Goal: Task Accomplishment & Management: Use online tool/utility

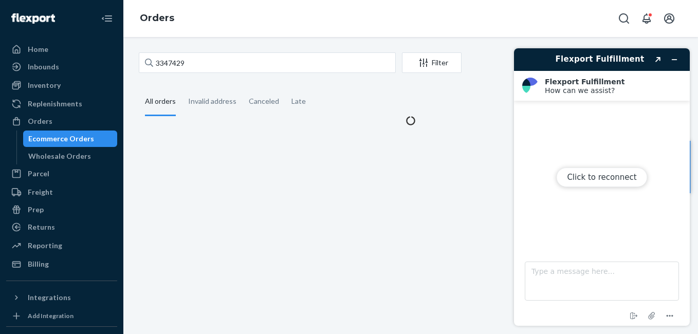
click at [673, 59] on div "Click to reconnect" at bounding box center [602, 187] width 176 height 278
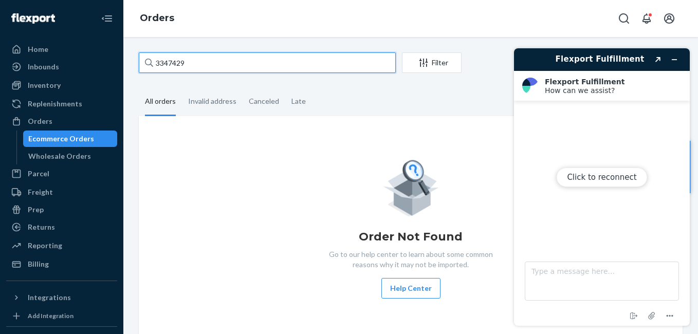
click at [207, 63] on input "3347429" at bounding box center [267, 62] width 257 height 21
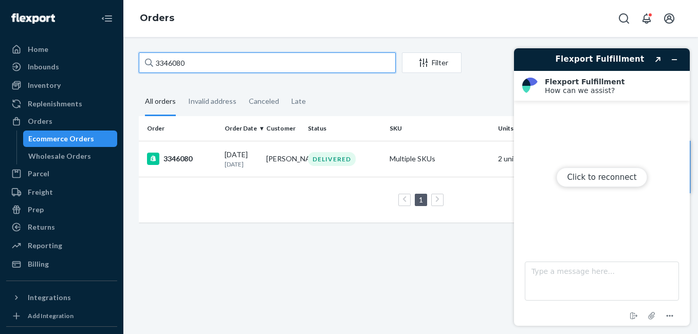
type input "3346080"
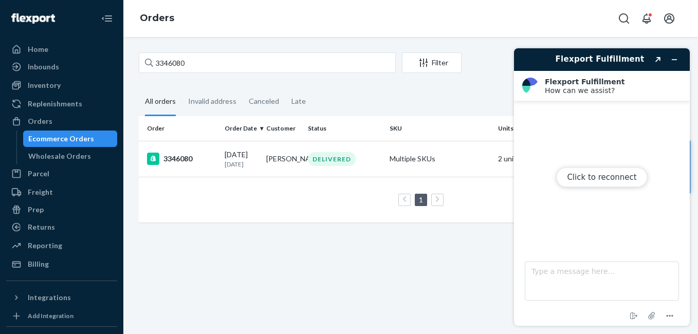
click at [677, 60] on div "Click to reconnect" at bounding box center [602, 187] width 176 height 278
click at [673, 59] on div "Click to reconnect" at bounding box center [602, 187] width 176 height 278
click at [611, 180] on button "Click to reconnect" at bounding box center [601, 178] width 91 height 20
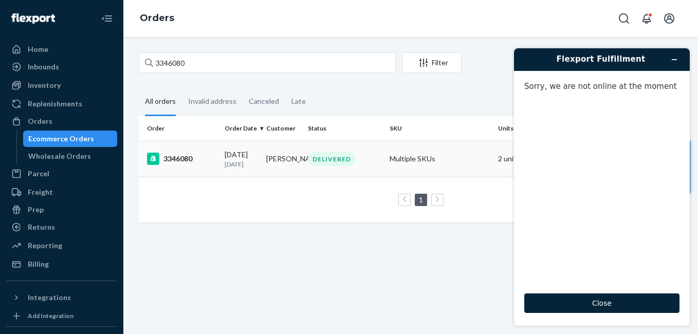
click at [186, 161] on div "3346080" at bounding box center [181, 159] width 69 height 12
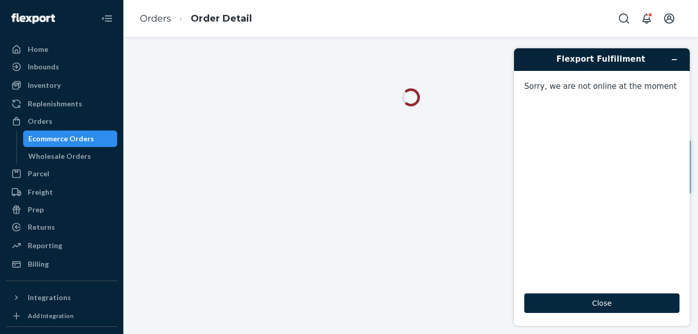
click at [599, 305] on button "Close" at bounding box center [602, 304] width 155 height 20
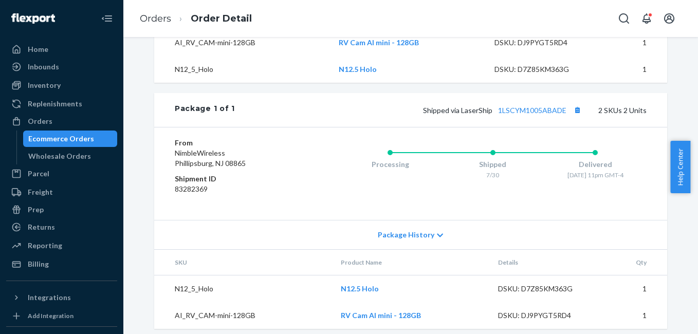
scroll to position [439, 0]
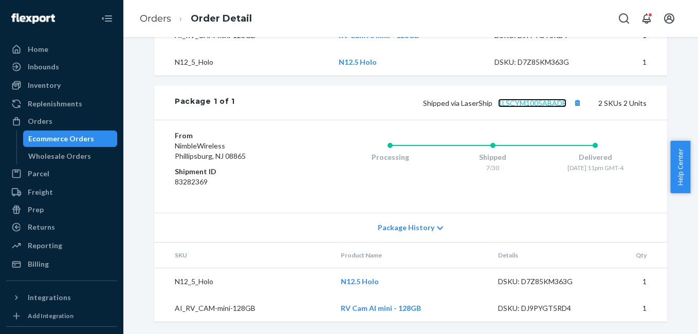
click at [522, 104] on link "1LSCYM1005ABADE" at bounding box center [532, 103] width 68 height 9
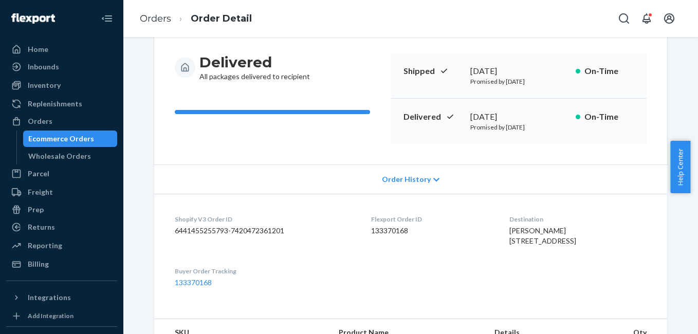
scroll to position [0, 0]
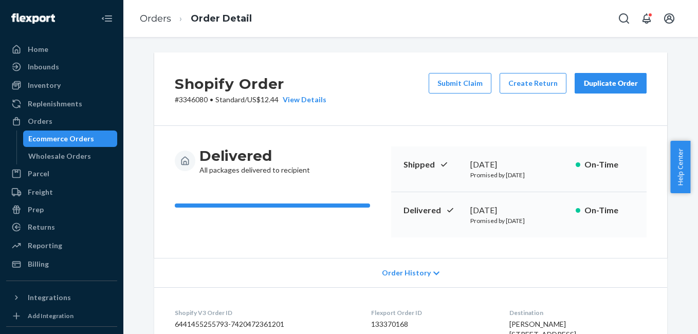
click at [586, 85] on div "Duplicate Order" at bounding box center [611, 83] width 55 height 10
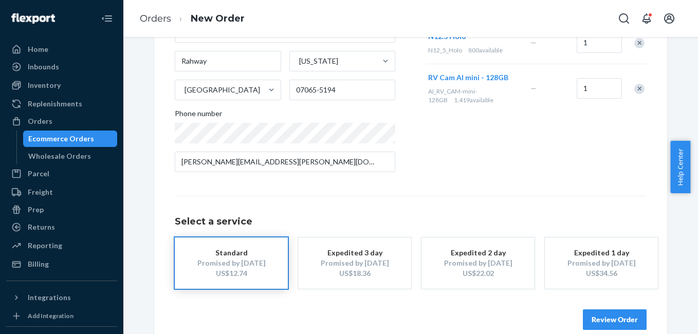
scroll to position [186, 0]
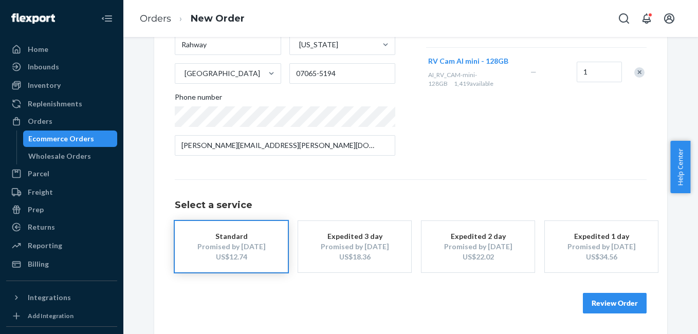
click at [612, 308] on button "Review Order" at bounding box center [615, 303] width 64 height 21
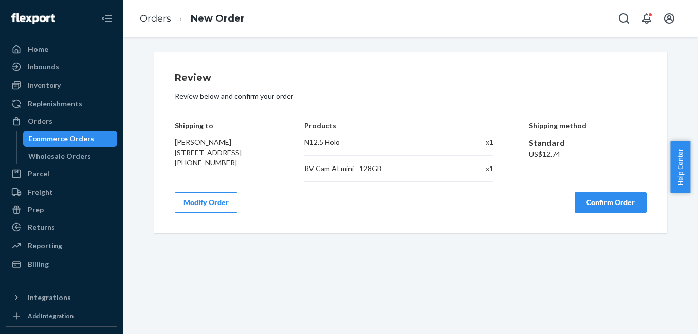
click at [196, 207] on button "Modify Order" at bounding box center [206, 202] width 63 height 21
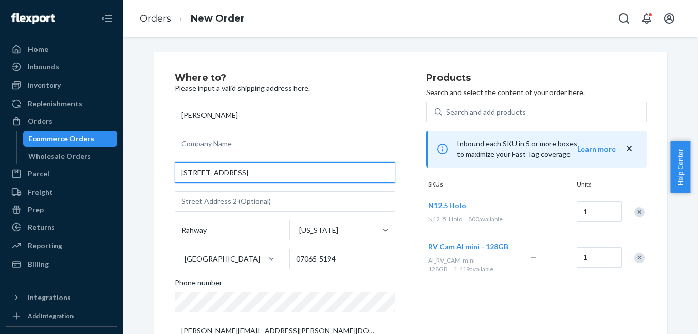
click at [262, 177] on input "[STREET_ADDRESS]" at bounding box center [285, 173] width 221 height 21
paste input "[STREET_ADDRESS]"
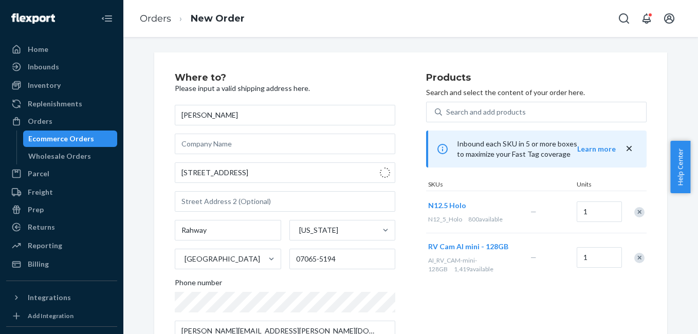
type input "[STREET_ADDRESS]"
type input "[GEOGRAPHIC_DATA]"
type input "07306"
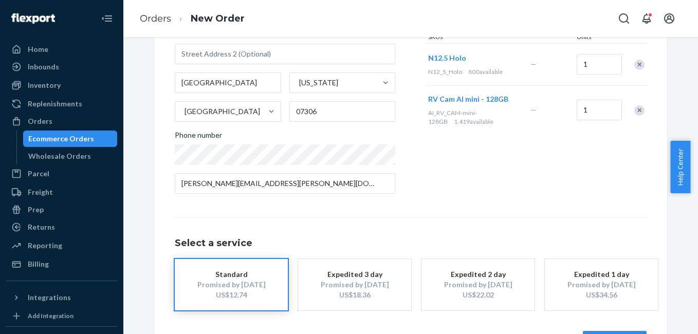
scroll to position [186, 0]
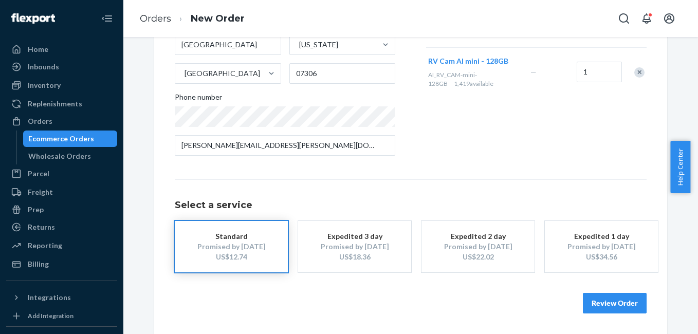
click at [600, 302] on button "Review Order" at bounding box center [615, 303] width 64 height 21
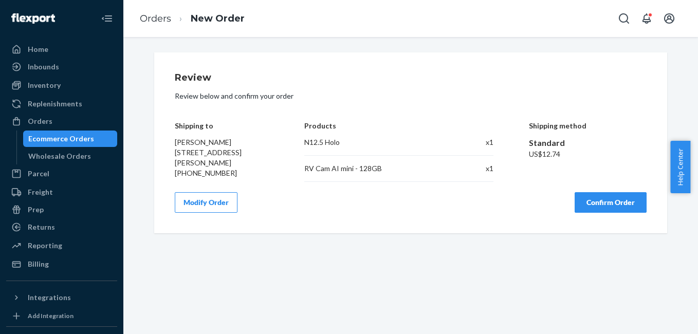
click at [594, 204] on button "Confirm Order" at bounding box center [611, 202] width 72 height 21
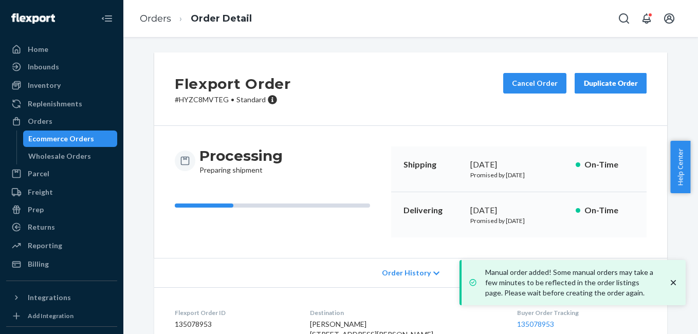
scroll to position [155, 0]
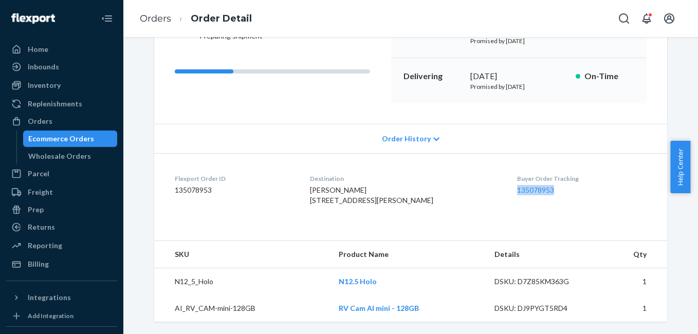
copy link "135078953"
drag, startPoint x: 530, startPoint y: 182, endPoint x: 557, endPoint y: 176, distance: 27.8
click at [557, 176] on dl "Flexport Order ID 135078953 Destination [PERSON_NAME] [STREET_ADDRESS][PERSON_N…" at bounding box center [410, 191] width 513 height 77
